Goal: Navigation & Orientation: Find specific page/section

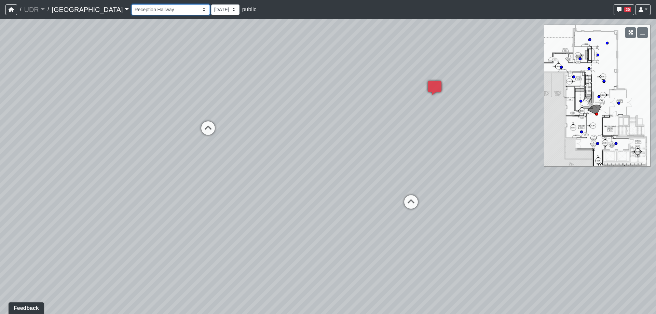
click at [156, 9] on select "Bike Hoop Courtyard Entry Floor Mount Bike Rack Garage Entry Wall Mount Bike Ra…" at bounding box center [171, 9] width 78 height 11
click at [132, 4] on select "Bike Hoop Courtyard Entry Floor Mount Bike Rack Garage Entry Wall Mount Bike Ra…" at bounding box center [171, 9] width 78 height 11
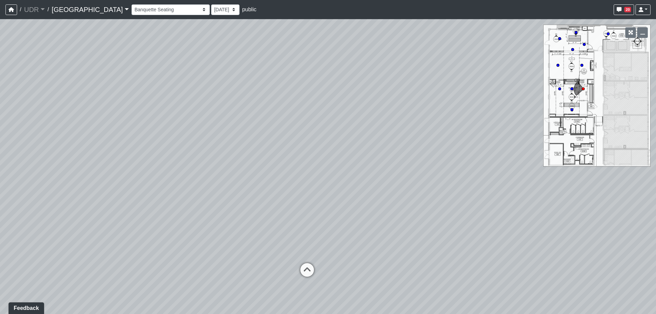
drag, startPoint x: 412, startPoint y: 131, endPoint x: 442, endPoint y: 124, distance: 30.9
click at [438, 124] on div "Loading... Meeting Room 2 Loading... Elevator Hallway Loading... Reception Coun…" at bounding box center [328, 166] width 656 height 295
drag, startPoint x: 95, startPoint y: 127, endPoint x: 384, endPoint y: 128, distance: 288.6
click at [383, 128] on div "Loading... Meeting Room 2 Loading... Elevator Hallway Loading... Reception Coun…" at bounding box center [328, 166] width 656 height 295
drag, startPoint x: 330, startPoint y: 159, endPoint x: 318, endPoint y: 157, distance: 12.2
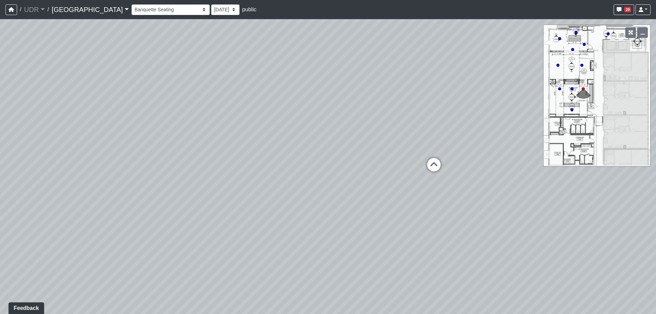
click at [318, 157] on div "Loading... Meeting Room 2 Loading... Elevator Hallway Loading... Reception Coun…" at bounding box center [328, 166] width 656 height 295
drag, startPoint x: 376, startPoint y: 151, endPoint x: 227, endPoint y: 148, distance: 149.4
click at [227, 148] on div "Loading... Meeting Room 2 Loading... Elevator Hallway Loading... Reception Coun…" at bounding box center [328, 166] width 656 height 295
click at [328, 158] on icon at bounding box center [326, 162] width 21 height 21
drag, startPoint x: 470, startPoint y: 177, endPoint x: 347, endPoint y: 175, distance: 123.1
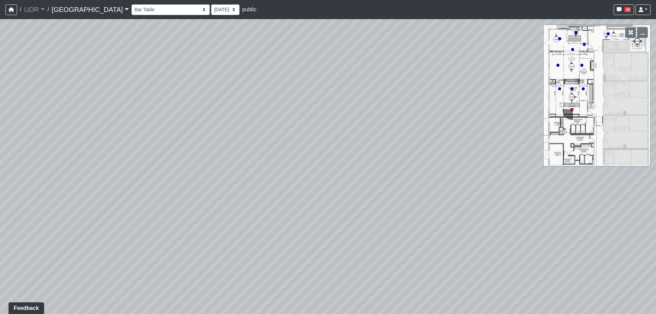
click at [347, 175] on div "Loading... Meeting Room 2 Loading... Elevator Hallway Loading... Reception Coun…" at bounding box center [328, 166] width 656 height 295
drag, startPoint x: 208, startPoint y: 203, endPoint x: 462, endPoint y: 186, distance: 253.9
click at [462, 186] on div "Loading... Meeting Room 2 Loading... Elevator Hallway Loading... Reception Coun…" at bounding box center [328, 166] width 656 height 295
drag, startPoint x: 200, startPoint y: 170, endPoint x: 413, endPoint y: 177, distance: 213.4
click at [412, 177] on div "Loading... Meeting Room 2 Loading... Elevator Hallway Loading... Reception Coun…" at bounding box center [328, 166] width 656 height 295
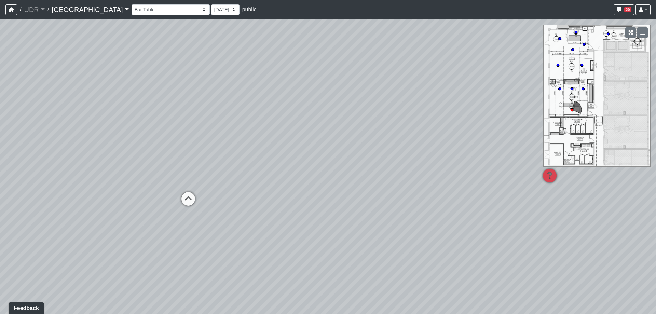
drag, startPoint x: 250, startPoint y: 182, endPoint x: 453, endPoint y: 182, distance: 202.7
click at [453, 182] on div "Loading... Meeting Room 2 Loading... Elevator Hallway Loading... Reception Coun…" at bounding box center [328, 166] width 656 height 295
click at [182, 215] on icon at bounding box center [181, 215] width 21 height 21
drag, startPoint x: 421, startPoint y: 156, endPoint x: 235, endPoint y: 159, distance: 186.7
click at [217, 162] on div "Loading... Meeting Room 2 Loading... Elevator Hallway Loading... Reception Coun…" at bounding box center [328, 166] width 656 height 295
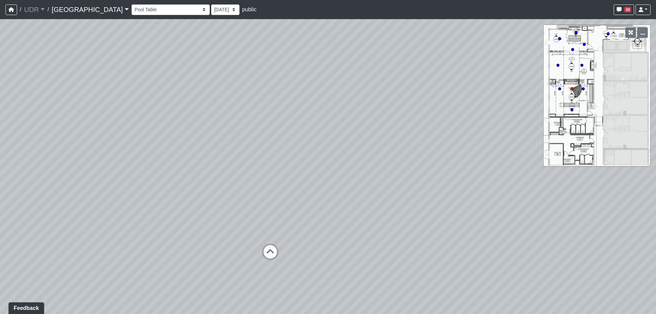
drag, startPoint x: 466, startPoint y: 158, endPoint x: 170, endPoint y: 171, distance: 296.7
click at [172, 170] on div "Loading... Meeting Room 2 Loading... Elevator Hallway Loading... Reception Coun…" at bounding box center [328, 166] width 656 height 295
drag, startPoint x: 519, startPoint y: 182, endPoint x: 271, endPoint y: 170, distance: 248.5
click at [271, 170] on div "Loading... Meeting Room 2 Loading... Elevator Hallway Loading... Reception Coun…" at bounding box center [328, 166] width 656 height 295
drag, startPoint x: 482, startPoint y: 177, endPoint x: 181, endPoint y: 169, distance: 301.0
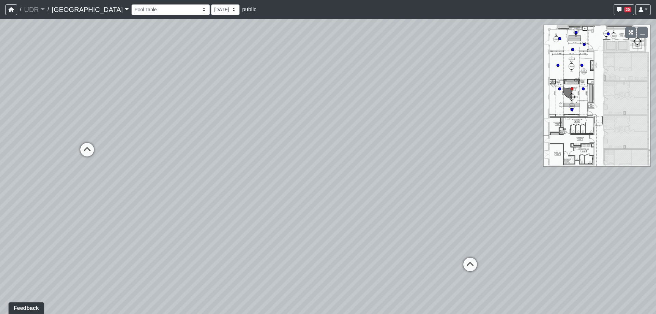
click at [181, 169] on div "Loading... Meeting Room 2 Loading... Elevator Hallway Loading... Reception Coun…" at bounding box center [328, 166] width 656 height 295
drag, startPoint x: 450, startPoint y: 176, endPoint x: 125, endPoint y: 175, distance: 324.5
click at [126, 175] on div "Loading... Meeting Room 2 Loading... Elevator Hallway Loading... Reception Coun…" at bounding box center [328, 166] width 656 height 295
drag, startPoint x: 499, startPoint y: 192, endPoint x: 485, endPoint y: 140, distance: 54.1
click at [485, 140] on div "Loading... Meeting Room 2 Loading... Elevator Hallway Loading... Reception Coun…" at bounding box center [328, 166] width 656 height 295
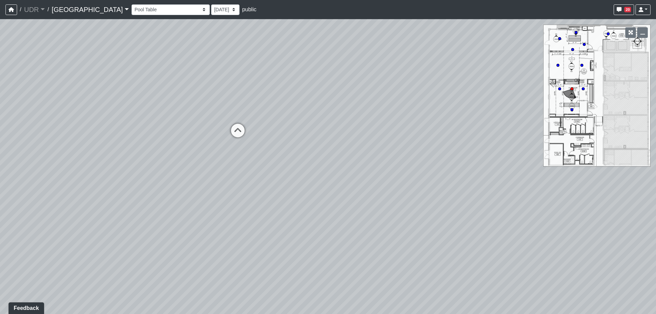
drag, startPoint x: 216, startPoint y: 139, endPoint x: 510, endPoint y: 153, distance: 294.7
click at [510, 153] on div "Loading... Meeting Room 2 Loading... Elevator Hallway Loading... Reception Coun…" at bounding box center [328, 166] width 656 height 295
drag, startPoint x: 495, startPoint y: 167, endPoint x: 96, endPoint y: 153, distance: 399.6
click at [136, 154] on div "Loading... Meeting Room 2 Loading... Elevator Hallway Loading... Reception Coun…" at bounding box center [328, 166] width 656 height 295
drag, startPoint x: 437, startPoint y: 190, endPoint x: 378, endPoint y: 204, distance: 60.5
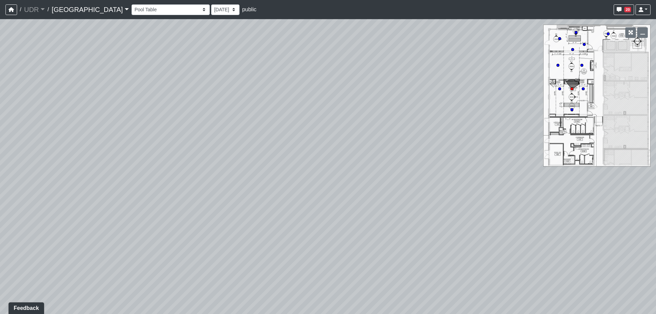
click at [378, 206] on div "Loading... Meeting Room 2 Loading... Elevator Hallway Loading... Reception Coun…" at bounding box center [328, 166] width 656 height 295
drag, startPoint x: 304, startPoint y: 125, endPoint x: 338, endPoint y: 148, distance: 41.2
click at [337, 187] on div "Loading... Meeting Room 2 Loading... Elevator Hallway Loading... Reception Coun…" at bounding box center [328, 166] width 656 height 295
drag, startPoint x: 155, startPoint y: 163, endPoint x: 204, endPoint y: 154, distance: 49.6
click at [204, 154] on div "Loading... Meeting Room 2 Loading... Elevator Hallway Loading... Reception Coun…" at bounding box center [328, 166] width 656 height 295
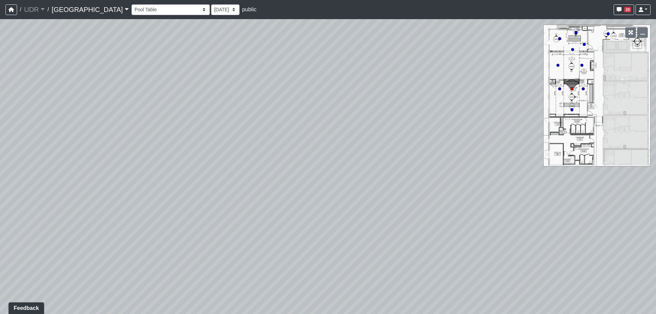
drag, startPoint x: 263, startPoint y: 178, endPoint x: 246, endPoint y: 216, distance: 41.0
click at [246, 216] on div "Loading... Meeting Room 2 Loading... Elevator Hallway Loading... Reception Coun…" at bounding box center [328, 166] width 656 height 295
drag, startPoint x: 248, startPoint y: 210, endPoint x: 398, endPoint y: 163, distance: 157.0
click at [398, 163] on div "Loading... Meeting Room 2 Loading... Elevator Hallway Loading... Reception Coun…" at bounding box center [328, 166] width 656 height 295
drag, startPoint x: 259, startPoint y: 158, endPoint x: 295, endPoint y: 146, distance: 37.1
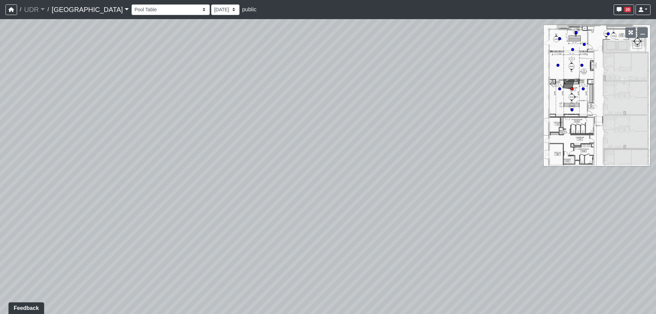
click at [295, 146] on div "Loading... Meeting Room 2 Loading... Elevator Hallway Loading... Reception Coun…" at bounding box center [328, 166] width 656 height 295
drag, startPoint x: 445, startPoint y: 166, endPoint x: 250, endPoint y: 201, distance: 198.6
click at [250, 201] on div "Loading... Meeting Room 2 Loading... Elevator Hallway Loading... Reception Coun…" at bounding box center [328, 166] width 656 height 295
drag, startPoint x: 204, startPoint y: 204, endPoint x: 505, endPoint y: 151, distance: 304.8
click at [521, 147] on div "Loading... Meeting Room 2 Loading... Elevator Hallway Loading... Reception Coun…" at bounding box center [328, 166] width 656 height 295
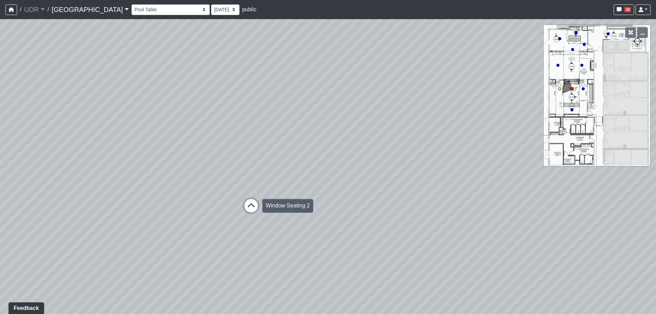
click at [250, 206] on icon at bounding box center [251, 209] width 21 height 21
drag, startPoint x: 373, startPoint y: 126, endPoint x: 101, endPoint y: 146, distance: 273.2
click at [101, 146] on div "Loading... Meeting Room 2 Loading... Elevator Hallway Loading... Reception Coun…" at bounding box center [328, 166] width 656 height 295
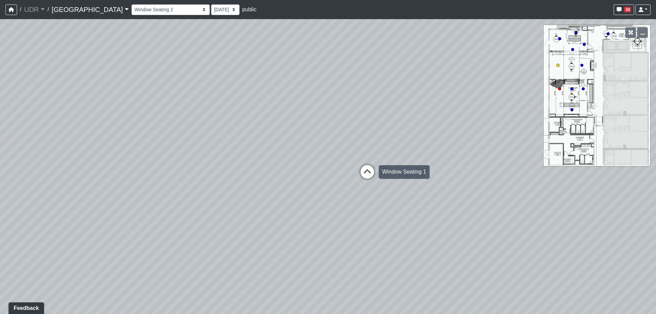
click at [364, 170] on icon at bounding box center [367, 175] width 21 height 21
drag, startPoint x: 482, startPoint y: 164, endPoint x: 173, endPoint y: 165, distance: 308.7
click at [175, 165] on div "Loading... Meeting Room 2 Loading... Elevator Hallway Loading... Reception Coun…" at bounding box center [328, 166] width 656 height 295
drag, startPoint x: 438, startPoint y: 188, endPoint x: 269, endPoint y: 241, distance: 176.4
click at [269, 241] on div "Loading... Meeting Room 2 Loading... Elevator Hallway Loading... Reception Coun…" at bounding box center [328, 166] width 656 height 295
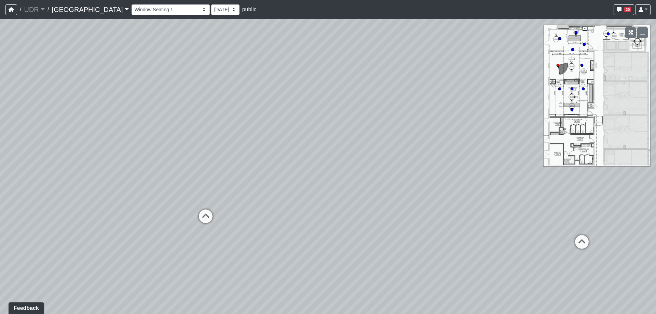
drag, startPoint x: 553, startPoint y: 214, endPoint x: 276, endPoint y: 200, distance: 277.3
click at [276, 200] on div "Loading... Meeting Room 2 Loading... Elevator Hallway Loading... Reception Coun…" at bounding box center [328, 166] width 656 height 295
drag, startPoint x: 416, startPoint y: 104, endPoint x: 139, endPoint y: 127, distance: 277.5
click at [139, 127] on div "Loading... Meeting Room 2 Loading... Elevator Hallway Loading... Reception Coun…" at bounding box center [328, 166] width 656 height 295
drag, startPoint x: 206, startPoint y: 91, endPoint x: 212, endPoint y: 154, distance: 63.6
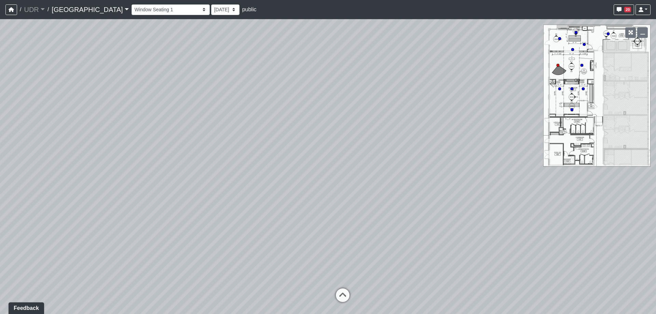
click at [212, 154] on div "Loading... Meeting Room 2 Loading... Elevator Hallway Loading... Reception Coun…" at bounding box center [328, 166] width 656 height 295
drag
click at [357, 95] on div "Loading... Meeting Room 2 Loading... Elevator Hallway Loading... Reception Coun…" at bounding box center [328, 166] width 656 height 295
click at [423, 135] on div "Loading... Meeting Room 2 Loading... Elevator Hallway Loading... Reception Coun…" at bounding box center [328, 166] width 656 height 295
click at [141, 182] on div "Loading... Meeting Room 2 Loading... Elevator Hallway Loading... Reception Coun…" at bounding box center [328, 166] width 656 height 295
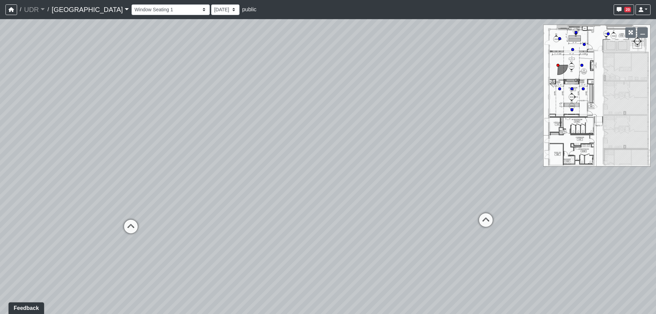
click at [317, 183] on div "Loading... Meeting Room 2 Loading... Elevator Hallway Loading... Reception Coun…" at bounding box center [328, 166] width 656 height 295
click at [417, 117] on div "Loading... Meeting Room 2 Loading... Elevator Hallway Loading... Reception Coun…" at bounding box center [328, 166] width 656 height 295
click at [473, 113] on div "Loading... Meeting Room 2 Loading... Elevator Hallway Loading... Reception Coun…" at bounding box center [328, 166] width 656 height 295
click at [502, 135] on div "Loading... Meeting Room 2 Loading... Elevator Hallway Loading... Reception Coun…" at bounding box center [328, 166] width 656 height 295
click at [343, 190] on icon at bounding box center [344, 188] width 21 height 21
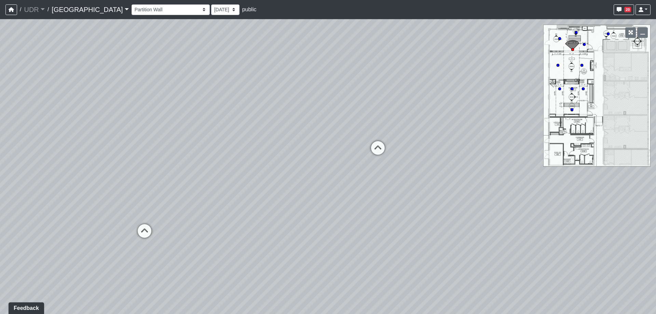
click at [489, 175] on div "Loading... Meeting Room 2 Loading... Elevator Hallway Loading... Reception Coun…" at bounding box center [328, 166] width 656 height 295
click at [359, 220] on div "Loading... Meeting Room 2 Loading... Elevator Hallway Loading... Reception Coun…" at bounding box center [328, 166] width 656 height 295
click at [373, 218] on div "Loading... Meeting Room 2 Loading... Elevator Hallway Loading... Reception Coun…" at bounding box center [328, 166] width 656 height 295
click at [259, 227] on icon at bounding box center [264, 230] width 21 height 21
click at [179, 190] on div "Loading... Meeting Room 2 Loading... Elevator Hallway Loading... Reception Coun…" at bounding box center [328, 166] width 656 height 295
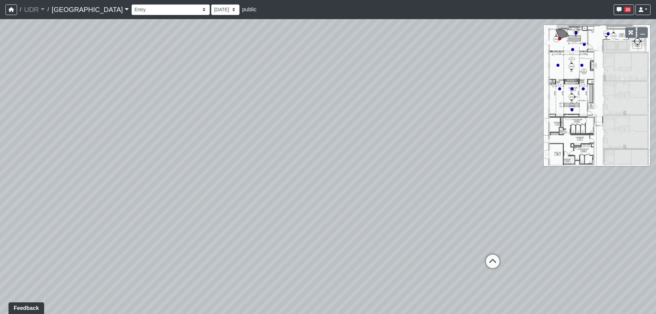
click at [213, 197] on div "Loading... Meeting Room 2 Loading... Elevator Hallway Loading... Reception Coun…" at bounding box center [328, 166] width 656 height 295
click at [242, 205] on div "Loading... Meeting Room 2 Loading... Elevator Hallway Loading... Reception Coun…" at bounding box center [328, 166] width 656 height 295
click at [159, 12] on select "Bike Hoop Courtyard Entry Floor Mount Bike Rack Garage Entry Wall Mount Bike Ra…" at bounding box center [171, 9] width 78 height 11
click at [132, 4] on select "Bike Hoop Courtyard Entry Floor Mount Bike Rack Garage Entry Wall Mount Bike Ra…" at bounding box center [171, 9] width 78 height 11
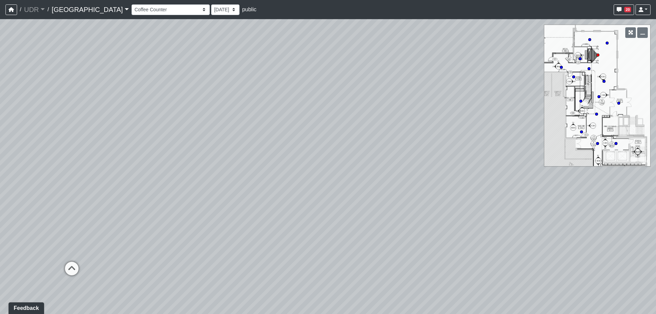
click at [439, 114] on div "Loading... Meeting Room 2 Loading... Elevator Hallway Loading... Reception Coun…" at bounding box center [328, 166] width 656 height 295
click at [347, 136] on div "Loading... Meeting Room 2 Loading... Elevator Hallway Loading... Reception Coun…" at bounding box center [328, 166] width 656 height 295
click at [228, 152] on div "Loading... Meeting Room 2 Loading... Elevator Hallway Loading... Reception Coun…" at bounding box center [328, 166] width 656 height 295
click at [253, 175] on icon at bounding box center [253, 178] width 21 height 21
select select "vQXMB2souZ7n6FkVqD4iPj"
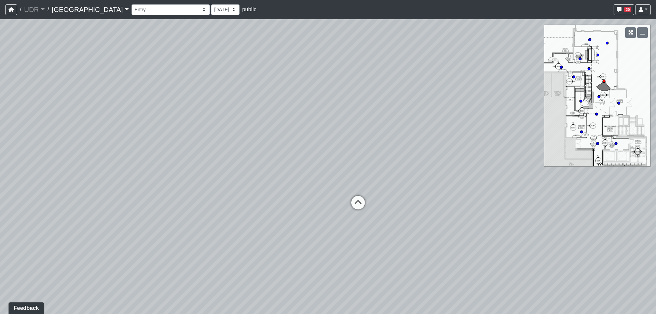
click at [90, 108] on div "Loading... Meeting Room 2 Loading... Elevator Hallway Loading... Reception Coun…" at bounding box center [328, 166] width 656 height 295
click at [172, 162] on div "Loading... Meeting Room 2 Loading... Elevator Hallway Loading... Reception Coun…" at bounding box center [328, 166] width 656 height 295
click at [354, 188] on div "Loading... Meeting Room 2 Loading... Elevator Hallway Loading... Reception Coun…" at bounding box center [328, 166] width 656 height 295
click at [339, 179] on div "Loading... Meeting Room 2 Loading... Elevator Hallway Loading... Reception Coun…" at bounding box center [328, 166] width 656 height 295
drag, startPoint x: 340, startPoint y: 173, endPoint x: 319, endPoint y: 156, distance: 27.4
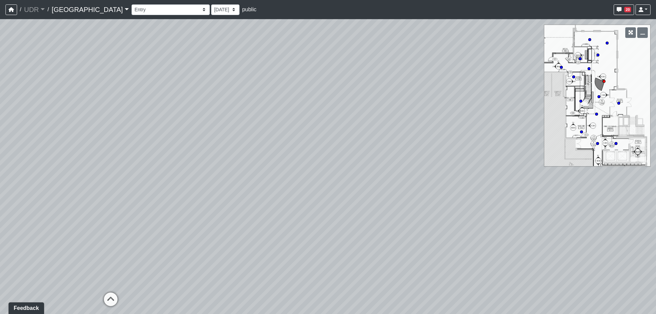
click at [319, 156] on div "Loading... Meeting Room 2 Loading... Elevator Hallway Loading... Reception Coun…" at bounding box center [328, 166] width 656 height 295
drag, startPoint x: 299, startPoint y: 159, endPoint x: 282, endPoint y: 149, distance: 19.9
click at [282, 149] on div "Loading... Meeting Room 2 Loading... Elevator Hallway Loading... Reception Coun…" at bounding box center [328, 166] width 656 height 295
drag, startPoint x: 424, startPoint y: 238, endPoint x: 412, endPoint y: 234, distance: 13.2
click at [412, 234] on div "Loading... Meeting Room 2 Loading... Elevator Hallway Loading... Reception Coun…" at bounding box center [328, 166] width 656 height 295
